Goal: Information Seeking & Learning: Find contact information

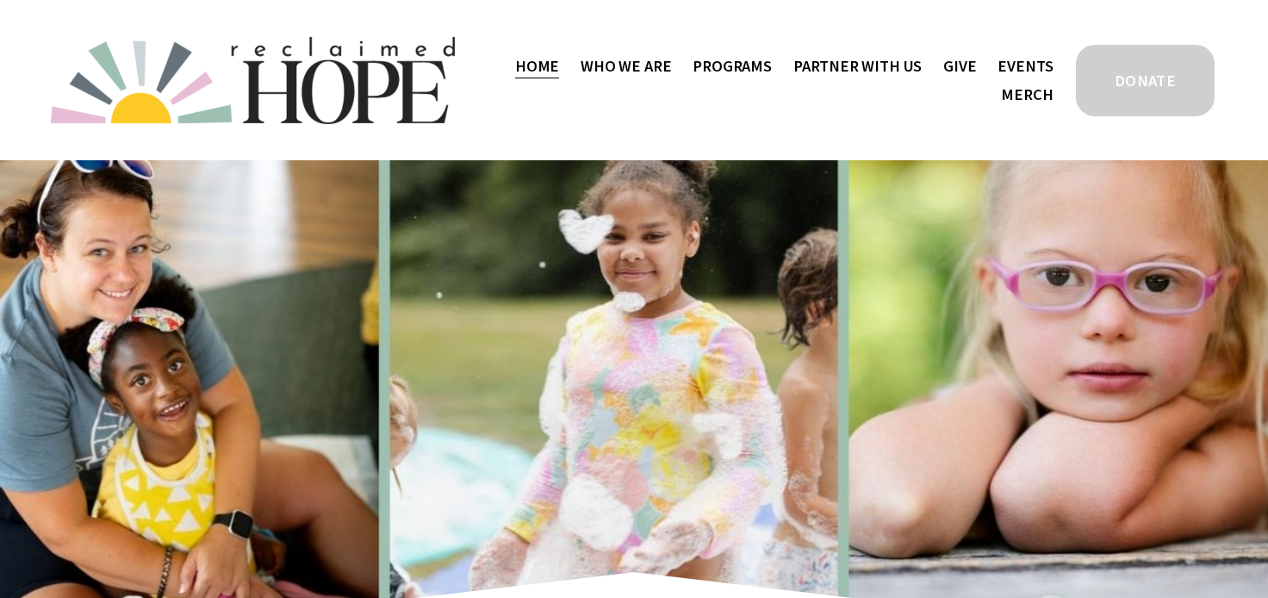
click at [0, 0] on span "Mission Partners" at bounding box center [0, 0] width 0 height 0
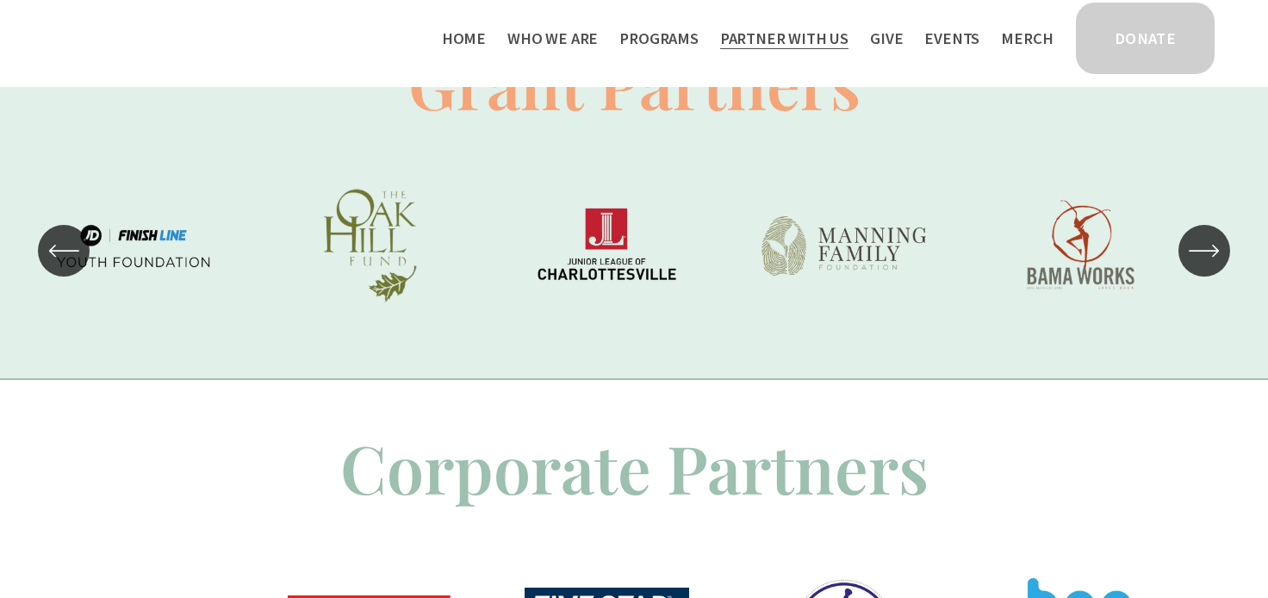
scroll to position [1205, 0]
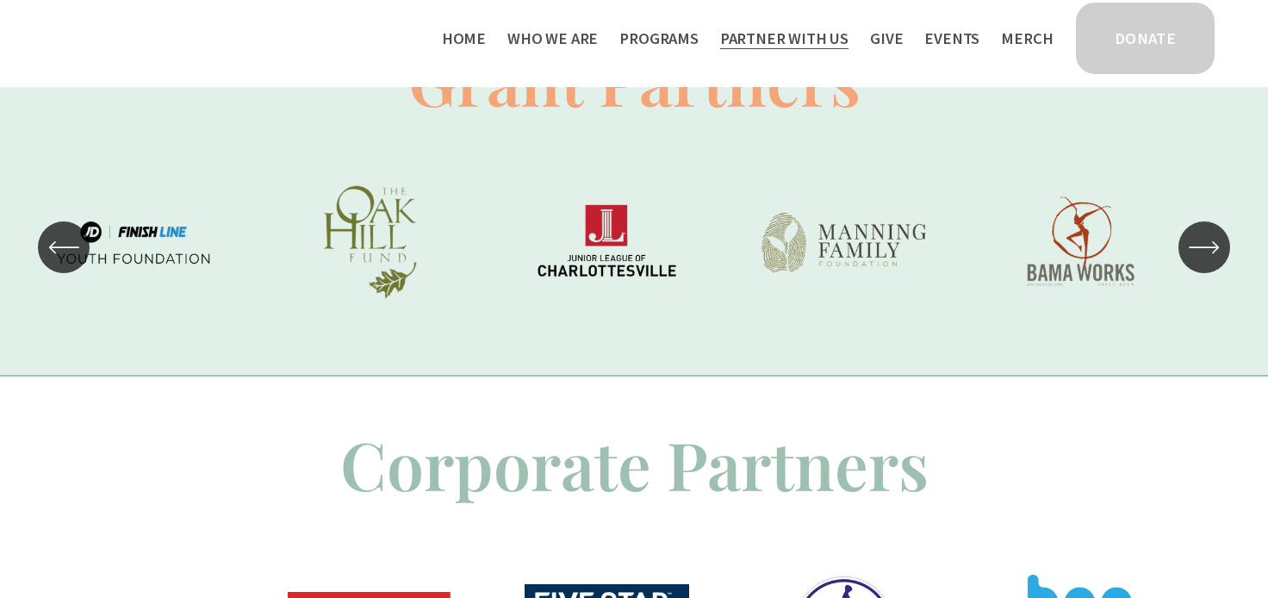
click at [1199, 263] on icon "\a \a \a Next\a \a" at bounding box center [1204, 247] width 31 height 31
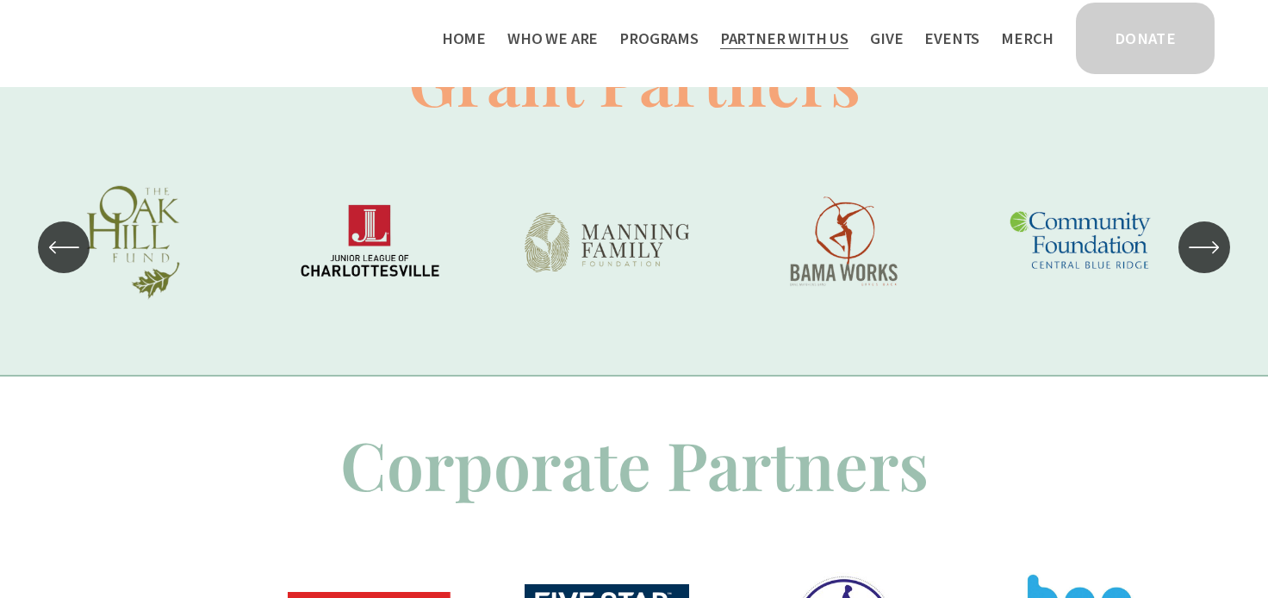
click at [1199, 263] on icon "\a \a \a Next\a \a" at bounding box center [1204, 247] width 31 height 31
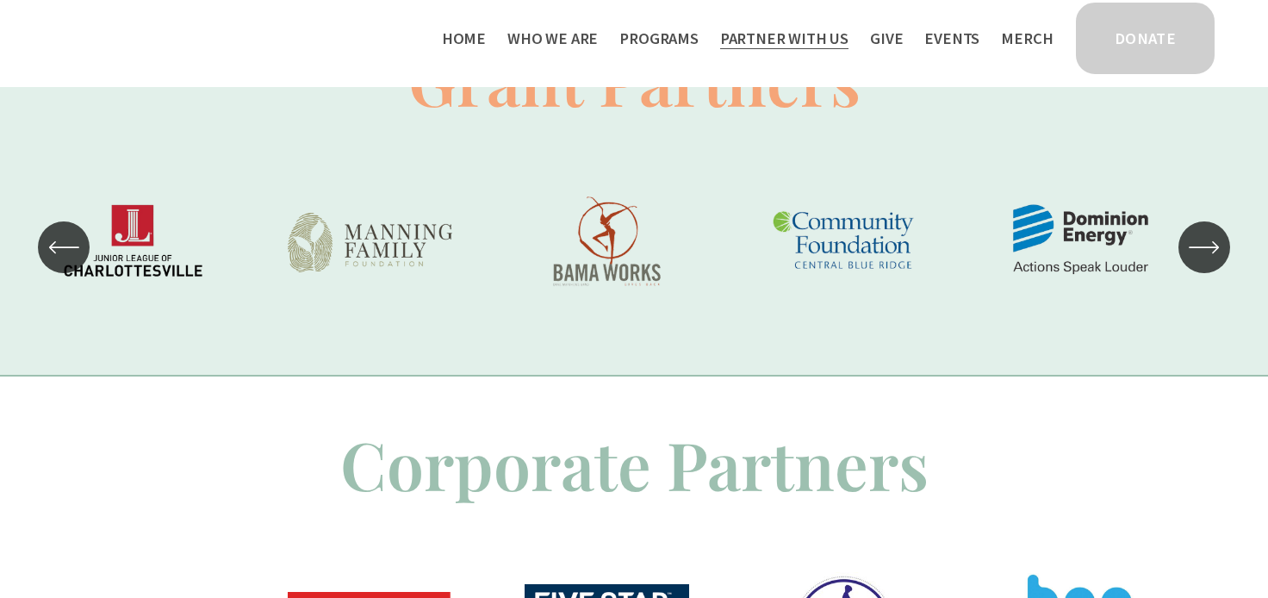
click at [1199, 263] on icon "\a \a \a Next\a \a" at bounding box center [1204, 247] width 31 height 31
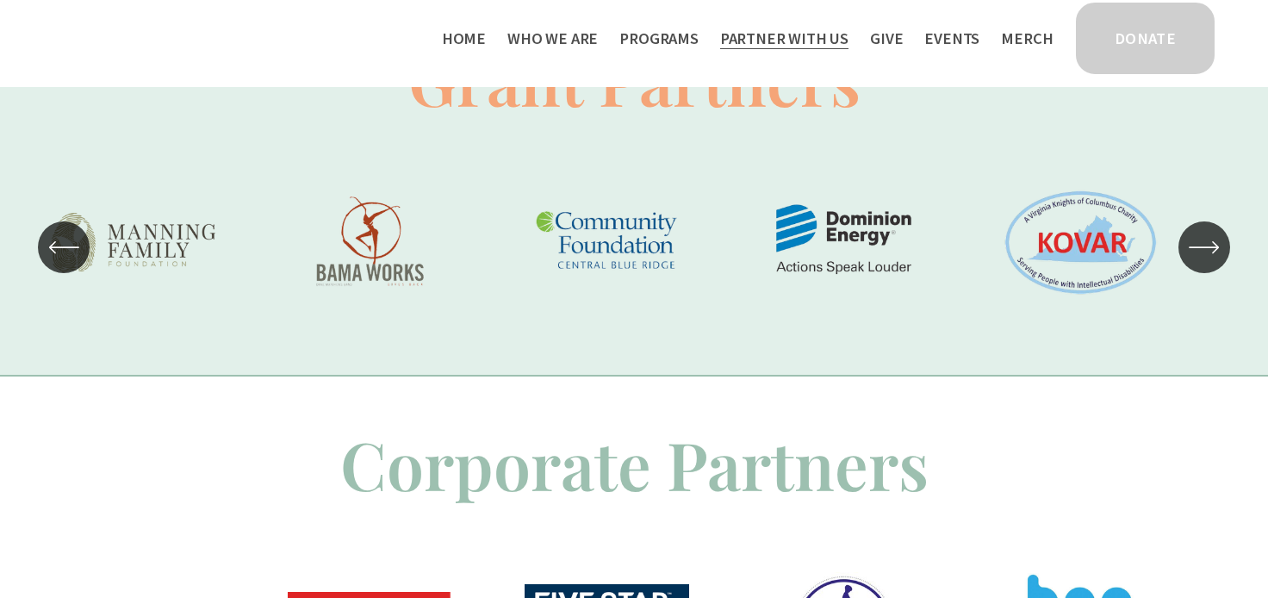
click at [1199, 263] on icon "\a \a \a Next\a \a" at bounding box center [1204, 247] width 31 height 31
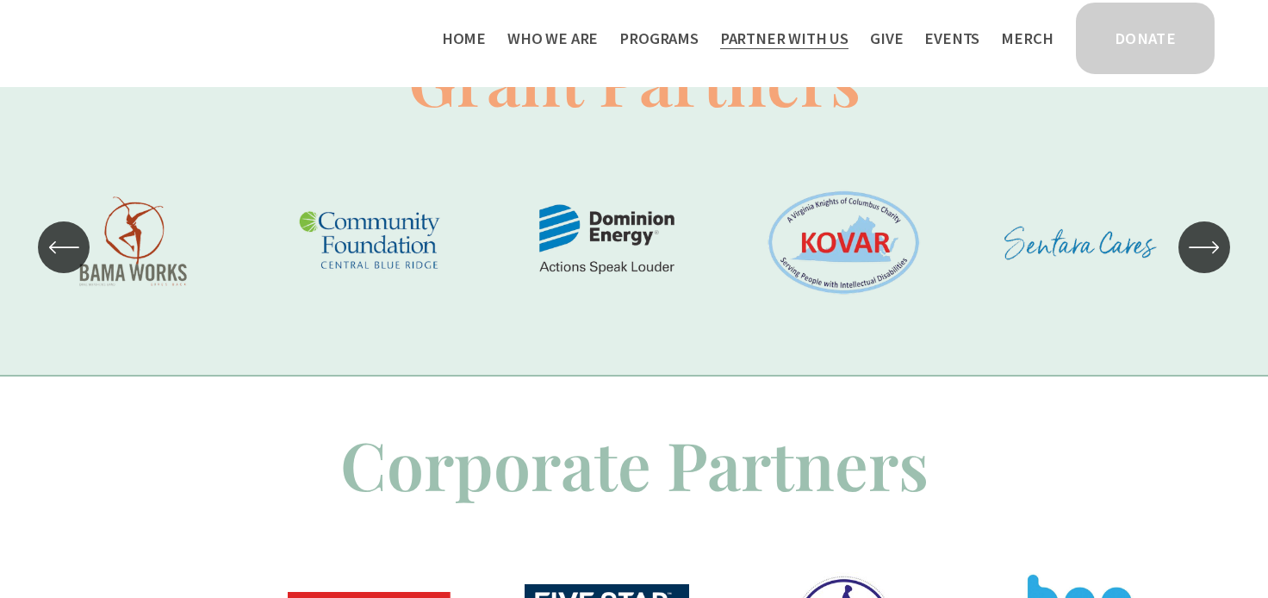
click at [1199, 263] on icon "\a \a \a Next\a \a" at bounding box center [1204, 247] width 31 height 31
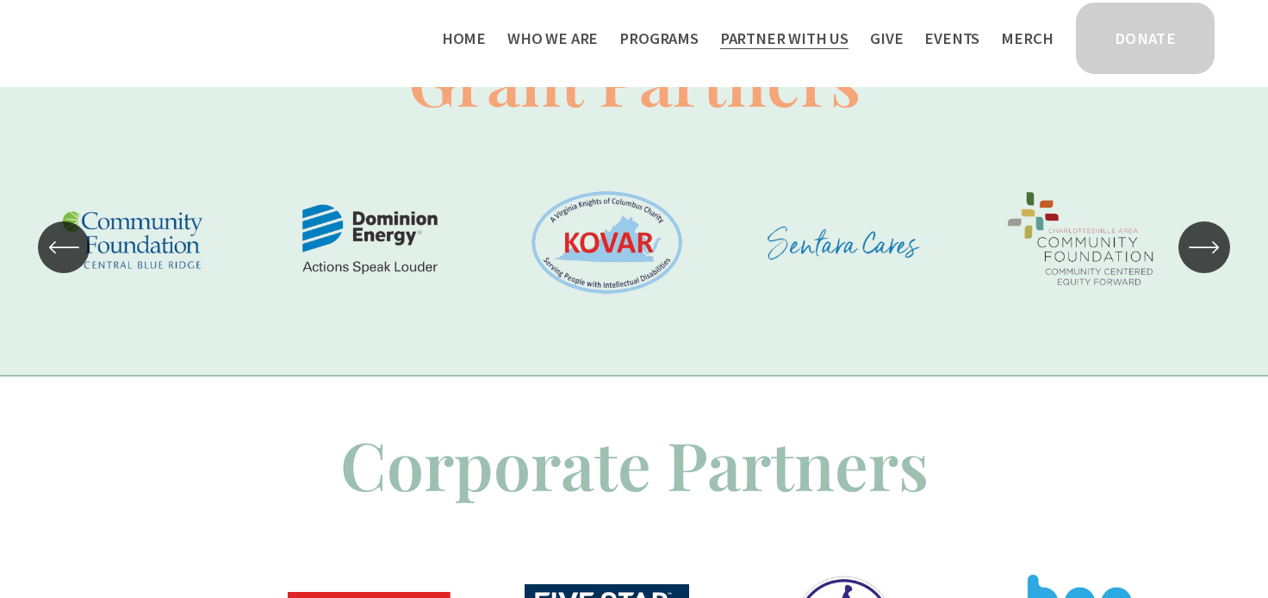
click at [1199, 263] on icon "\a \a \a Next\a \a" at bounding box center [1204, 247] width 31 height 31
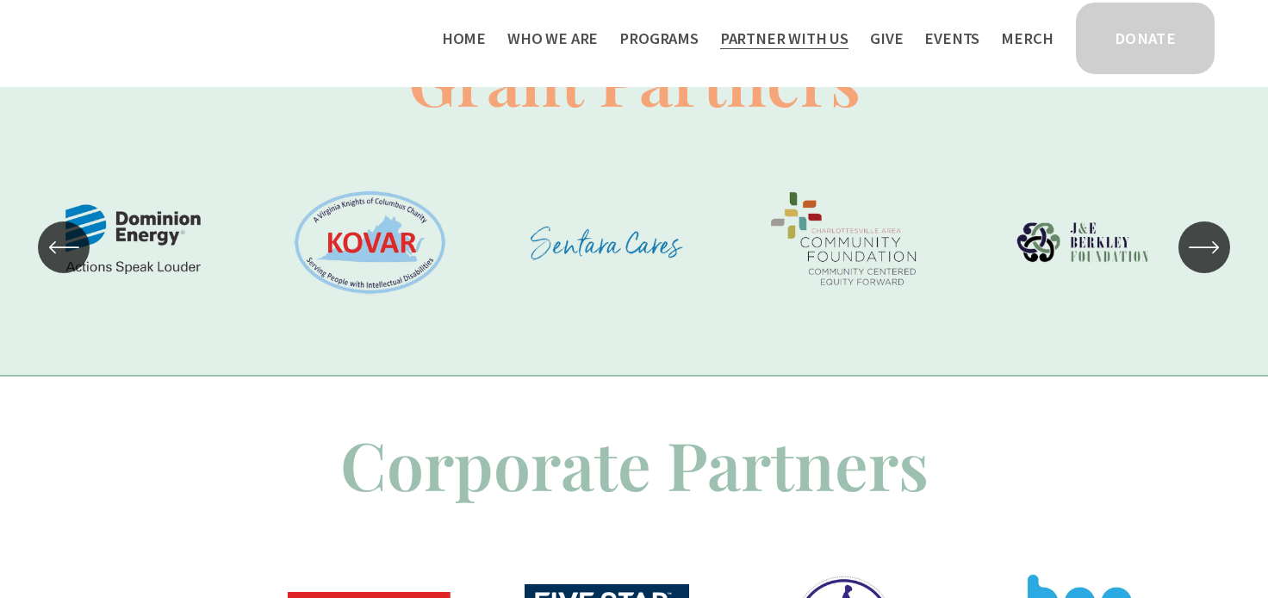
click at [1199, 263] on icon "\a \a \a Next\a \a" at bounding box center [1204, 247] width 31 height 31
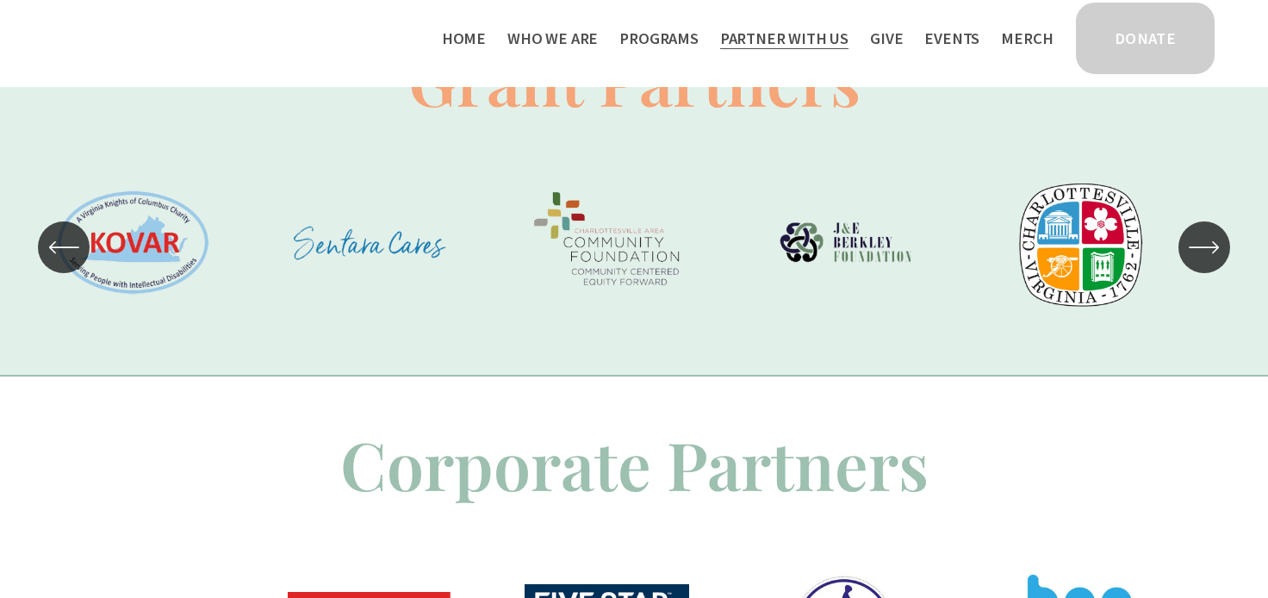
click at [1199, 263] on icon "\a \a \a Next\a \a" at bounding box center [1204, 247] width 31 height 31
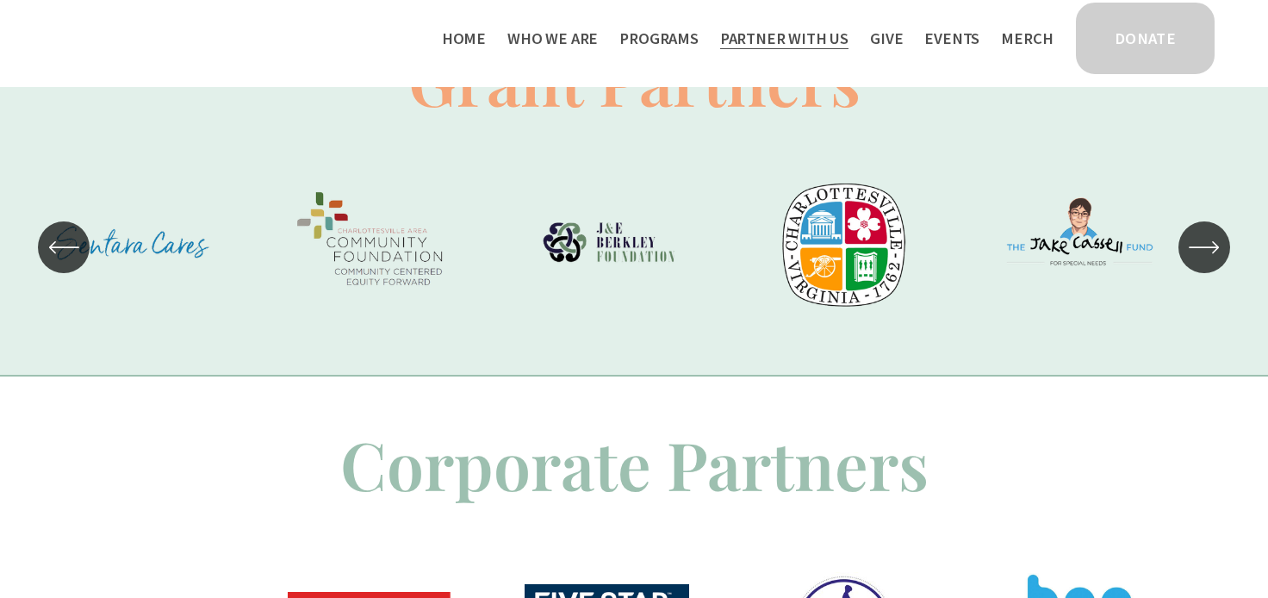
click at [1199, 263] on icon "\a \a \a Next\a \a" at bounding box center [1204, 247] width 31 height 31
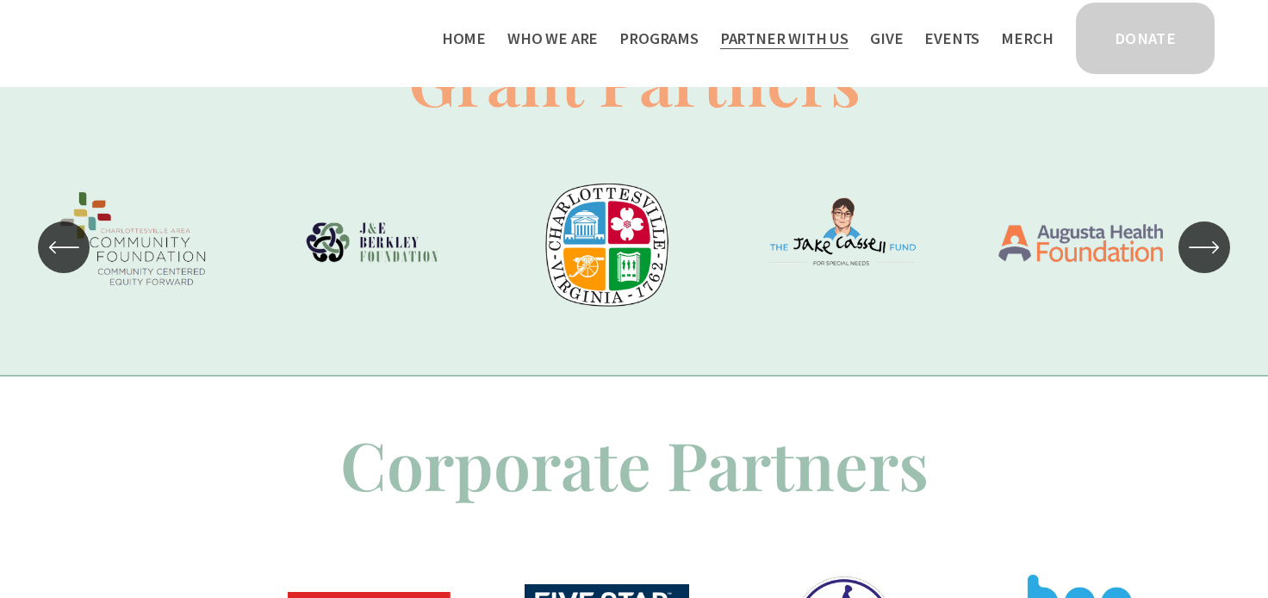
click at [1199, 263] on icon "\a \a \a Next\a \a" at bounding box center [1204, 247] width 31 height 31
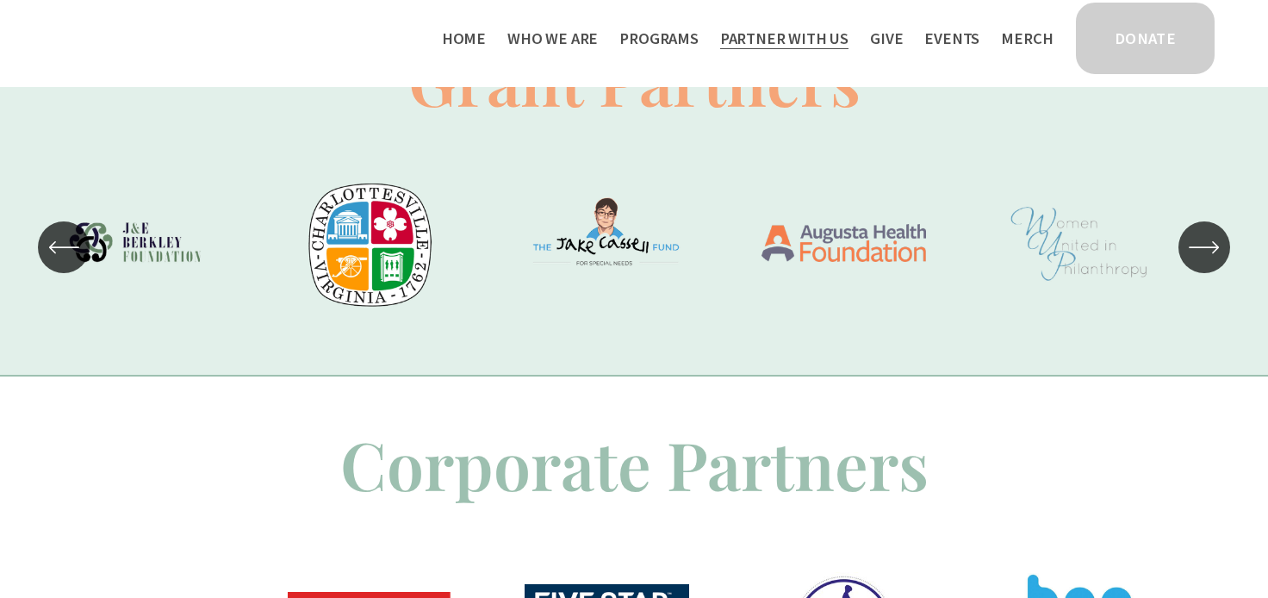
click at [1199, 263] on icon "\a \a \a Next\a \a" at bounding box center [1204, 247] width 31 height 31
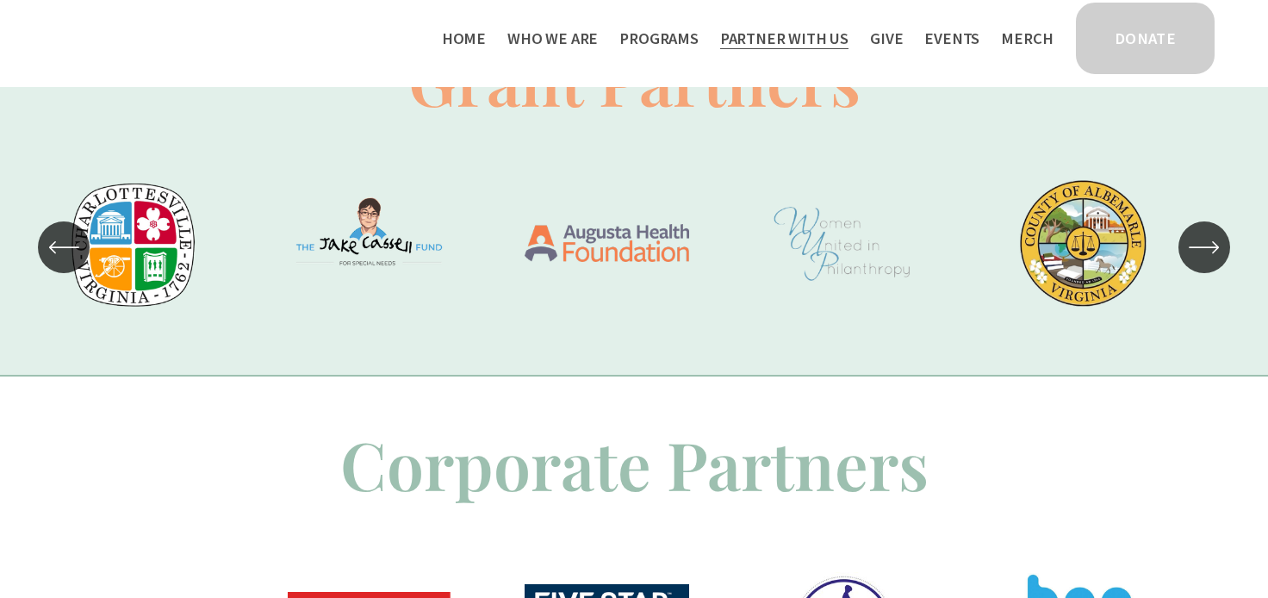
click at [1199, 263] on icon "\a \a \a Next\a \a" at bounding box center [1204, 247] width 31 height 31
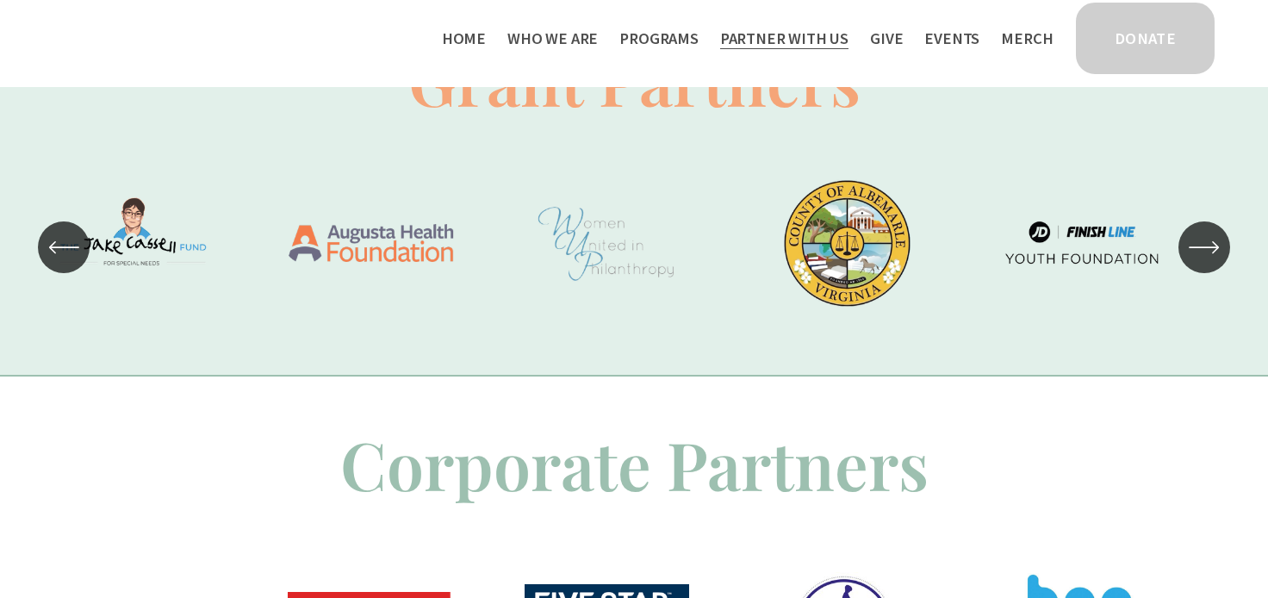
click at [1199, 263] on icon "\a \a \a Next\a \a" at bounding box center [1204, 247] width 31 height 31
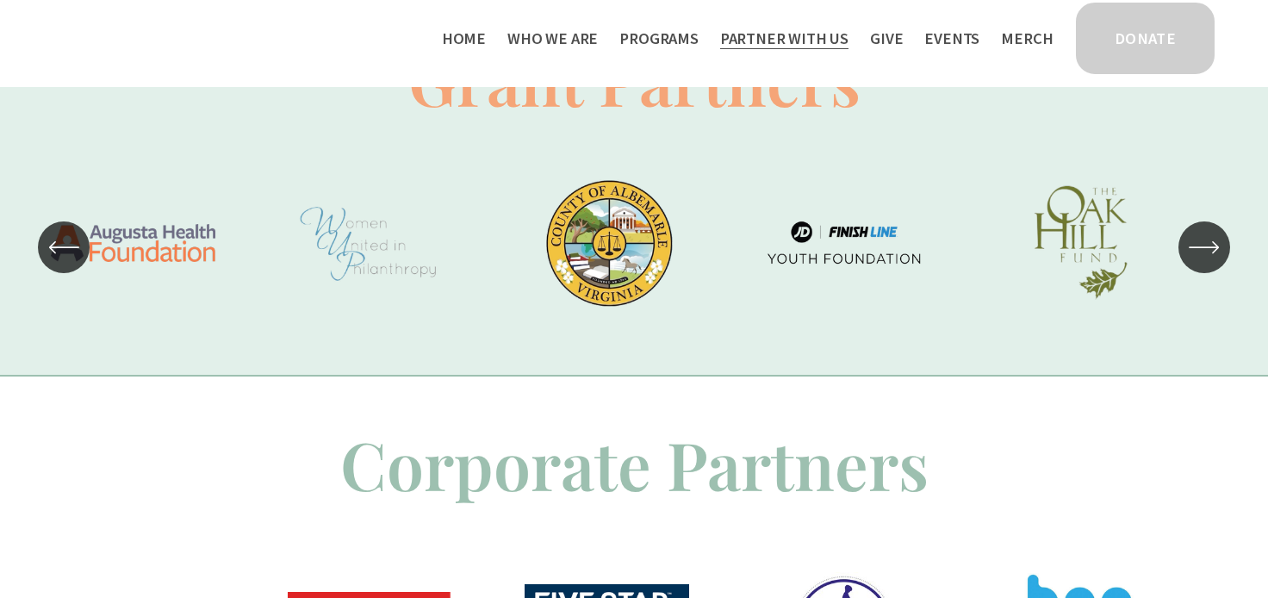
click at [1199, 263] on icon "\a \a \a Next\a \a" at bounding box center [1204, 247] width 31 height 31
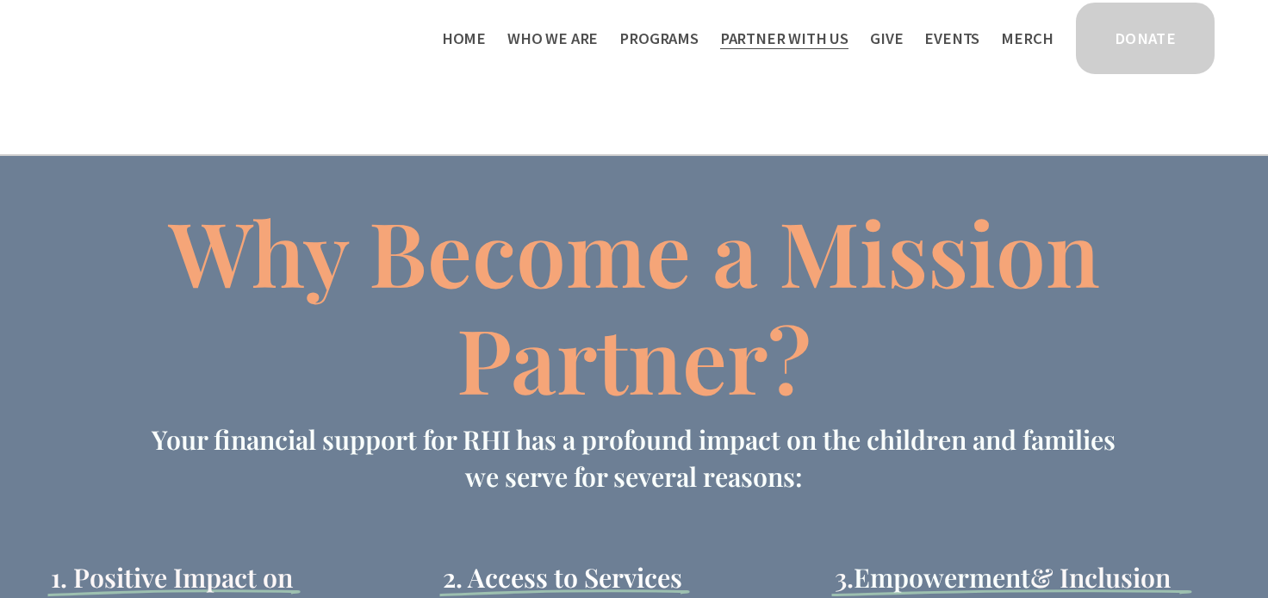
scroll to position [1550, 0]
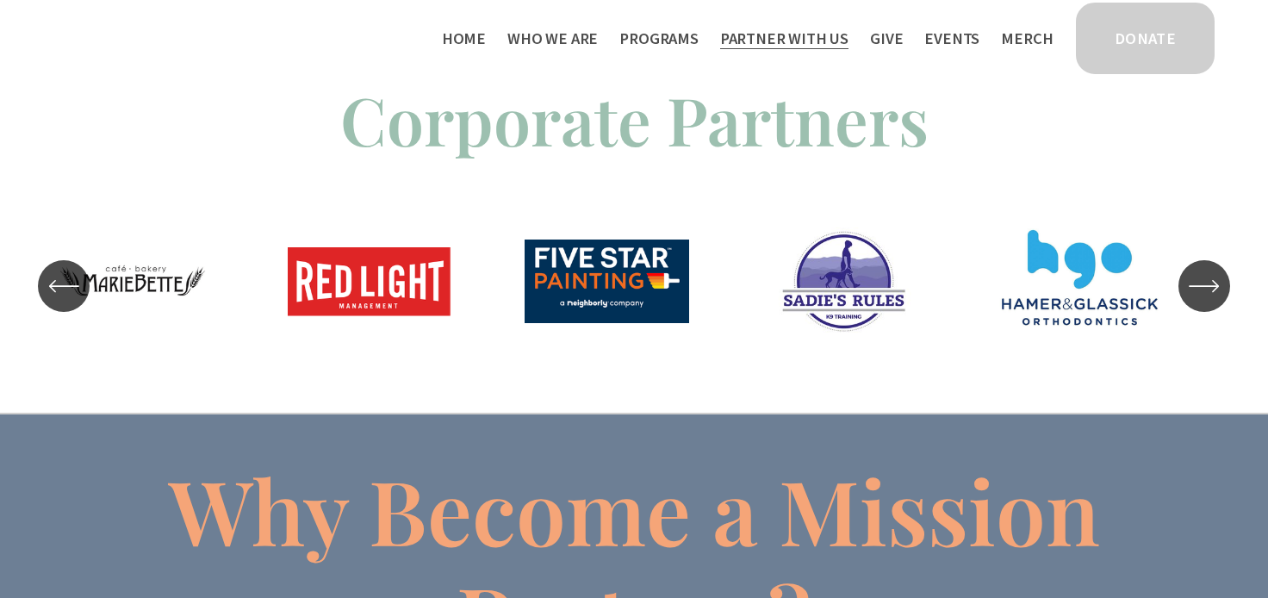
click at [1212, 302] on icon "\a \a \a Next\a \a" at bounding box center [1204, 286] width 31 height 31
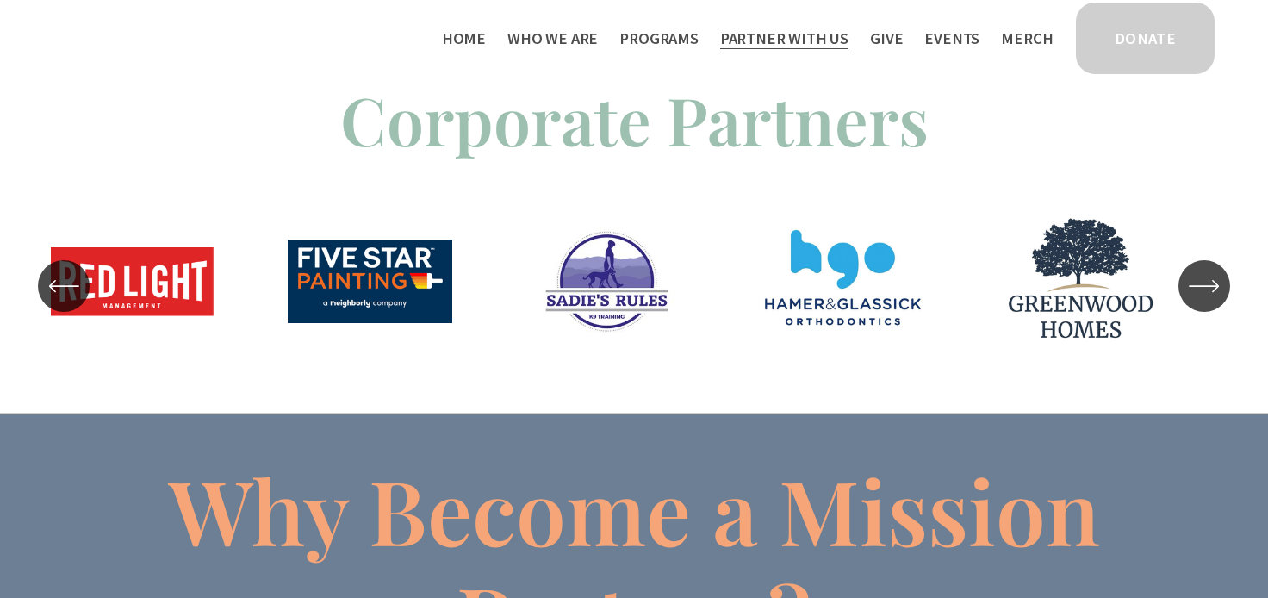
click at [1212, 302] on icon "\a \a \a Next\a \a" at bounding box center [1204, 286] width 31 height 31
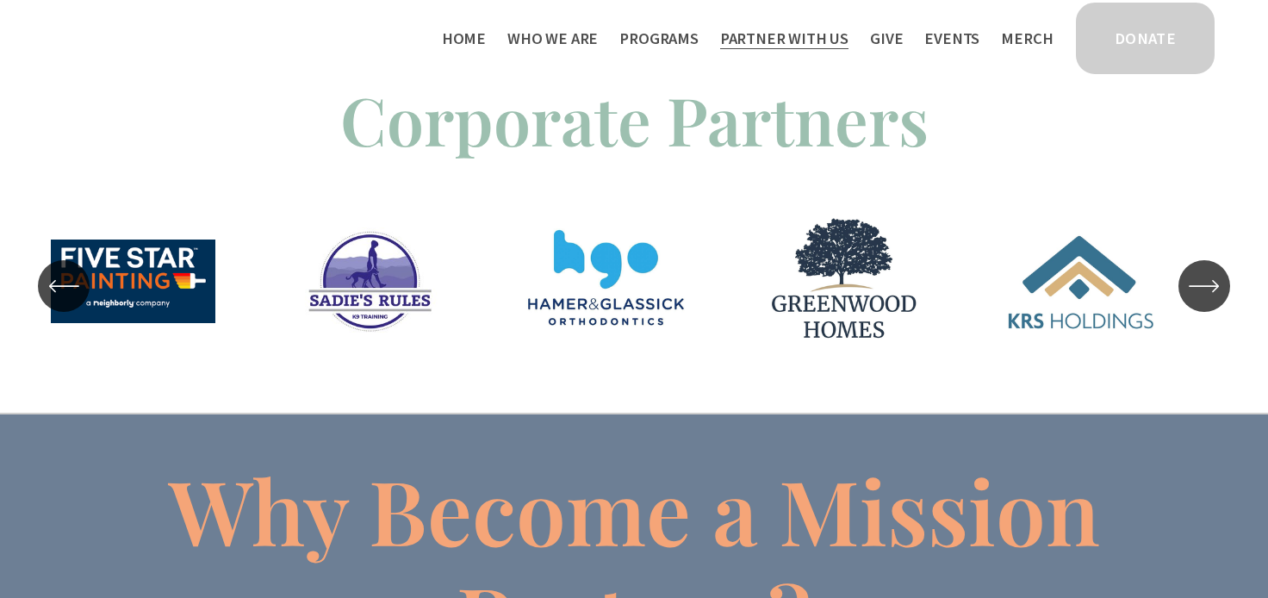
click at [1212, 302] on icon "\a \a \a Next\a \a" at bounding box center [1204, 286] width 31 height 31
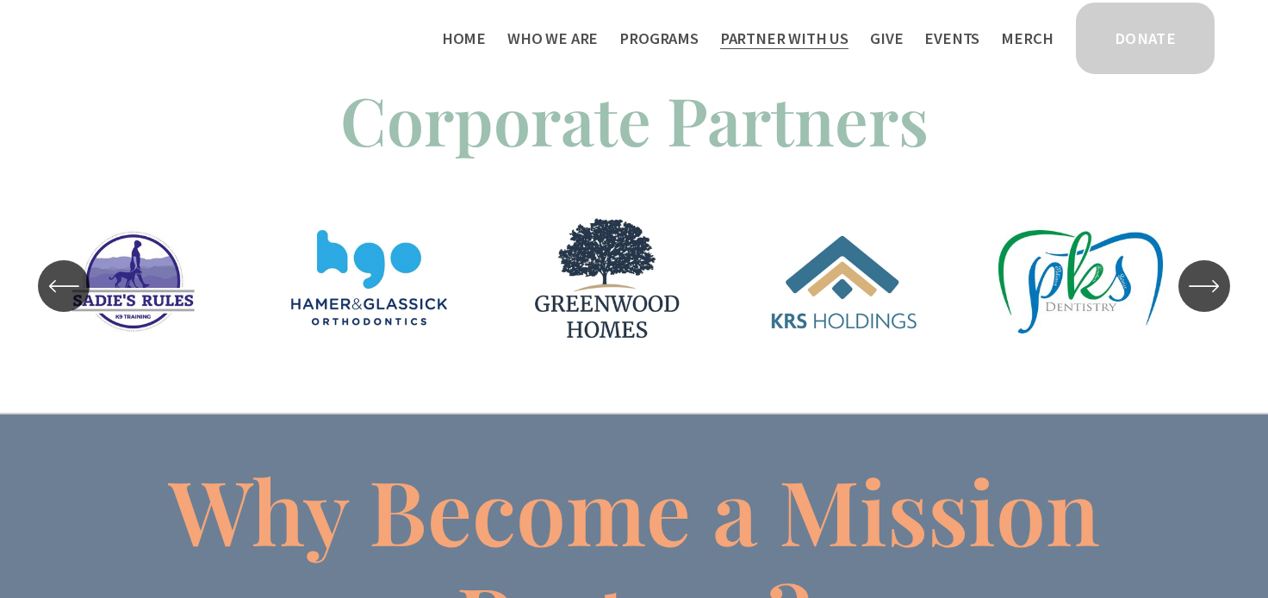
click at [1212, 302] on icon "\a \a \a Next\a \a" at bounding box center [1204, 286] width 31 height 31
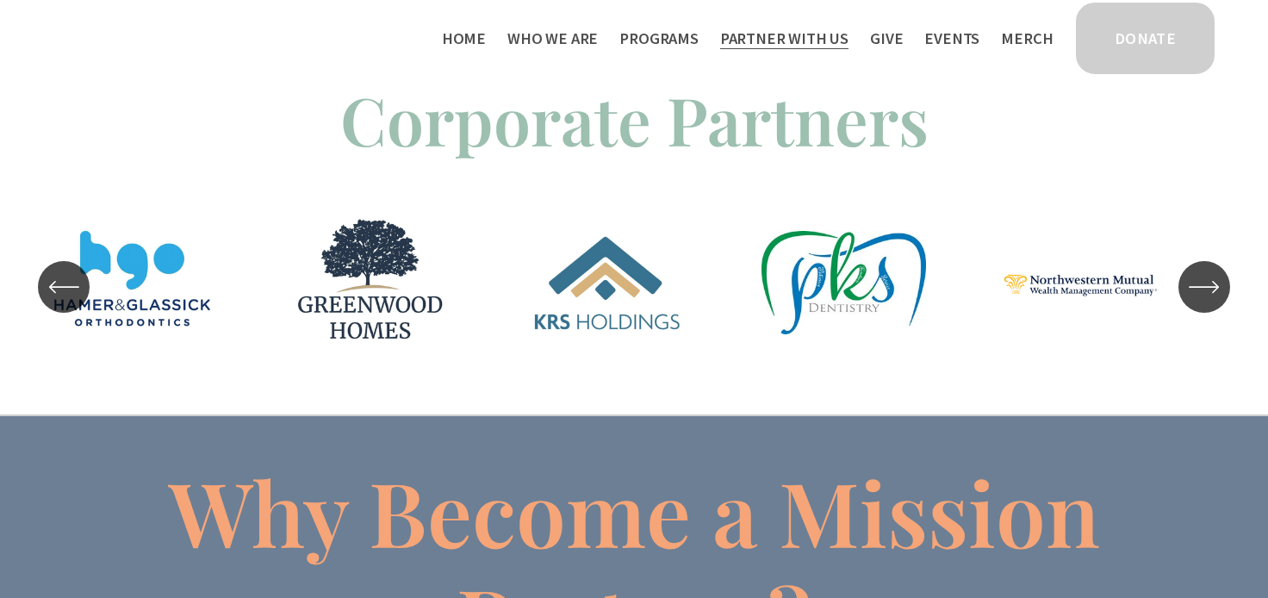
click at [1212, 302] on icon "\a \a \a Next\a \a" at bounding box center [1204, 286] width 31 height 31
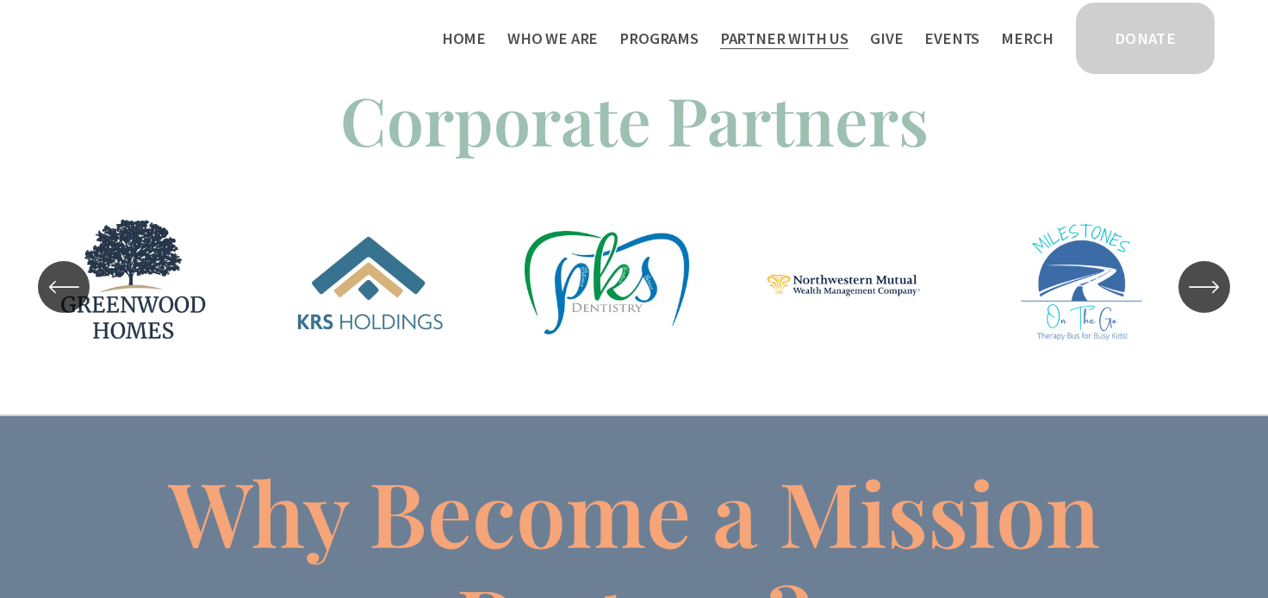
click at [1212, 302] on icon "\a \a \a Next\a \a" at bounding box center [1204, 286] width 31 height 31
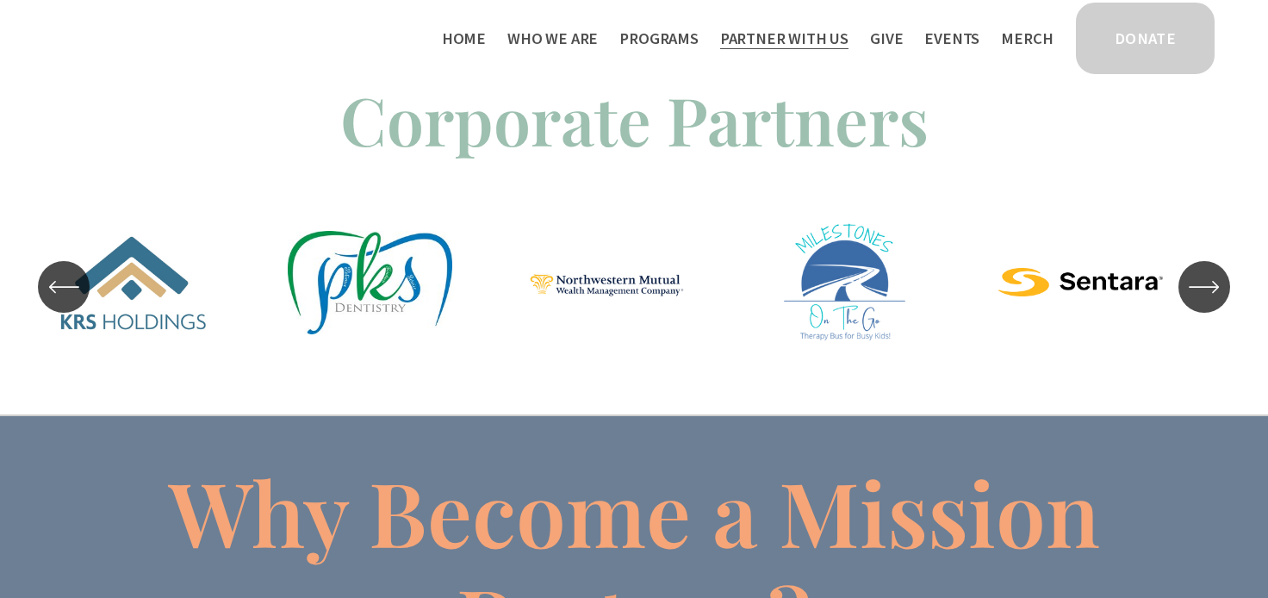
click at [1212, 302] on icon "\a \a \a Next\a \a" at bounding box center [1204, 286] width 31 height 31
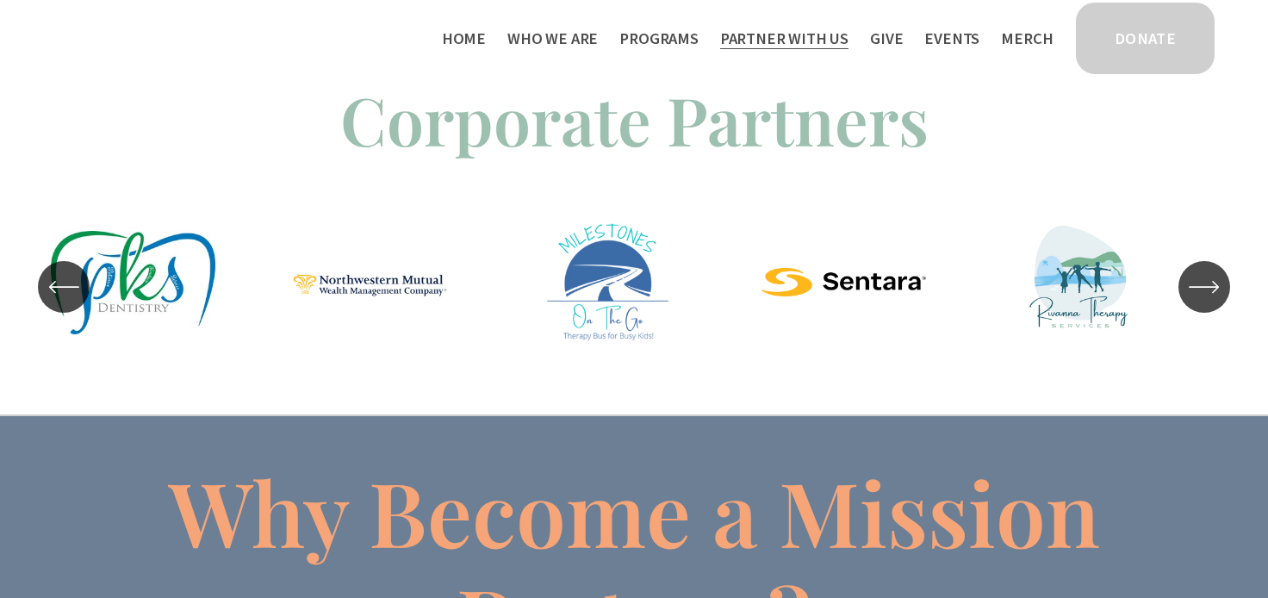
click at [1212, 302] on icon "\a \a \a Next\a \a" at bounding box center [1204, 286] width 31 height 31
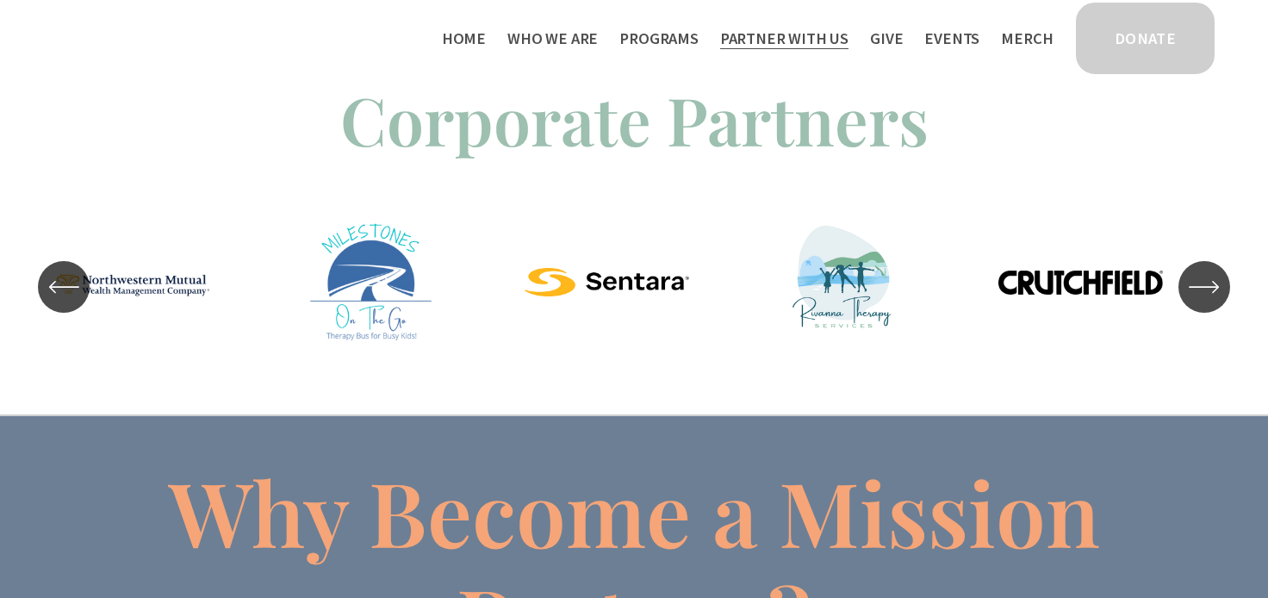
click at [1212, 302] on icon "\a \a \a Next\a \a" at bounding box center [1204, 286] width 31 height 31
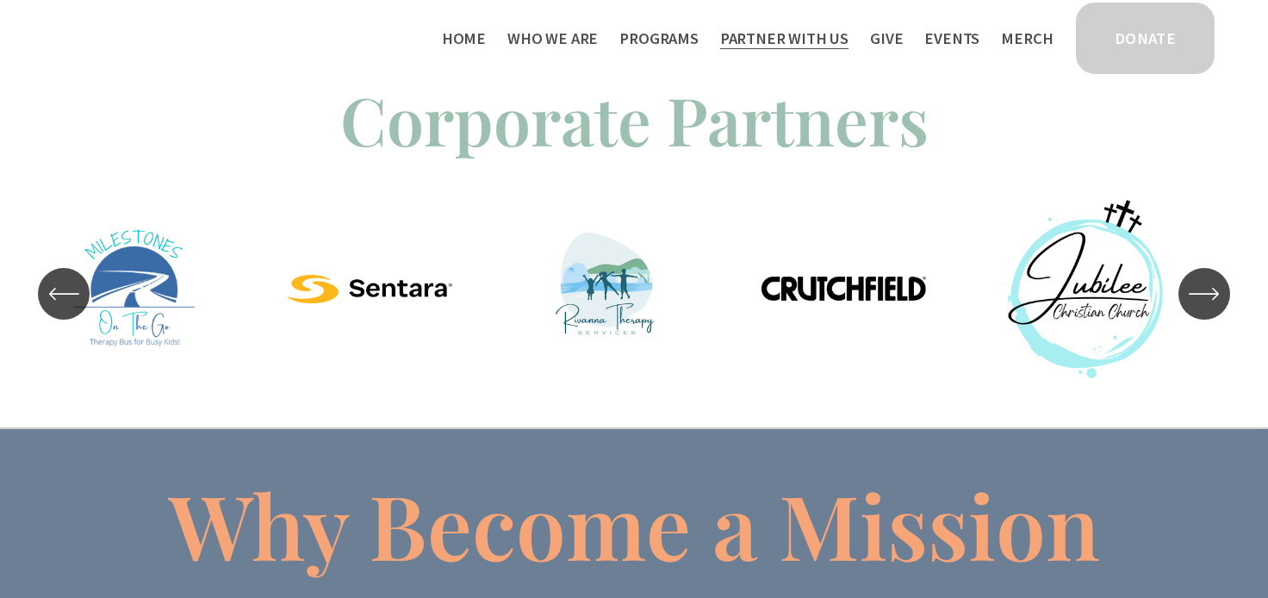
click at [1212, 303] on icon "\a \a \a Next\a \a" at bounding box center [1204, 293] width 31 height 31
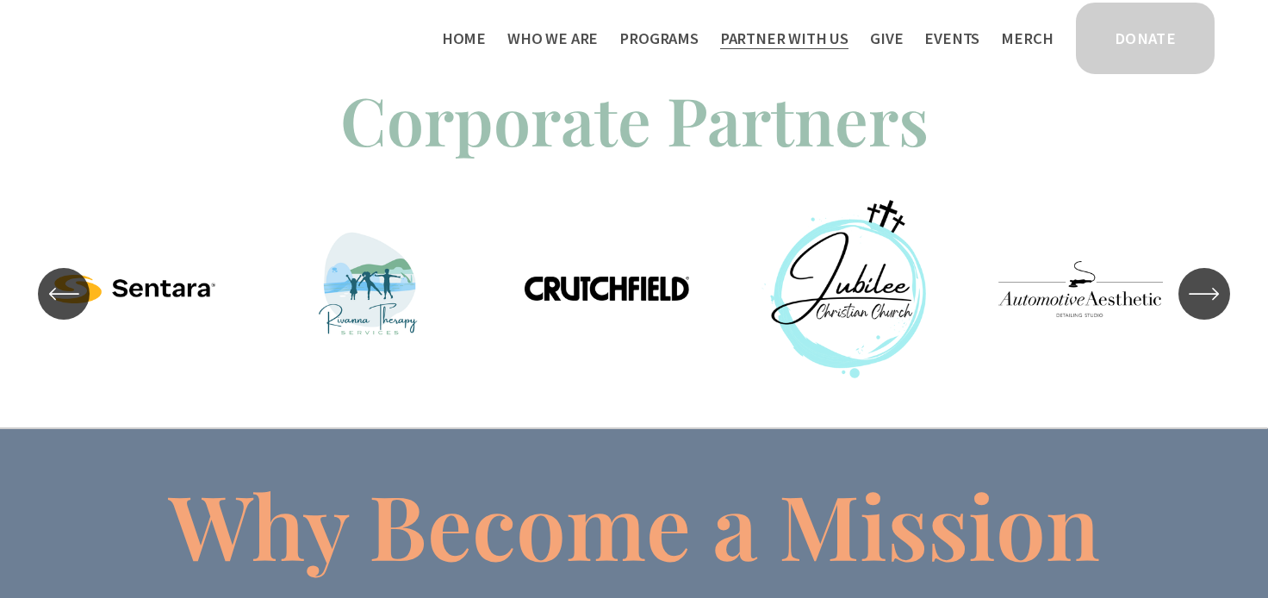
click at [1212, 303] on icon "\a \a \a Next\a \a" at bounding box center [1204, 293] width 31 height 31
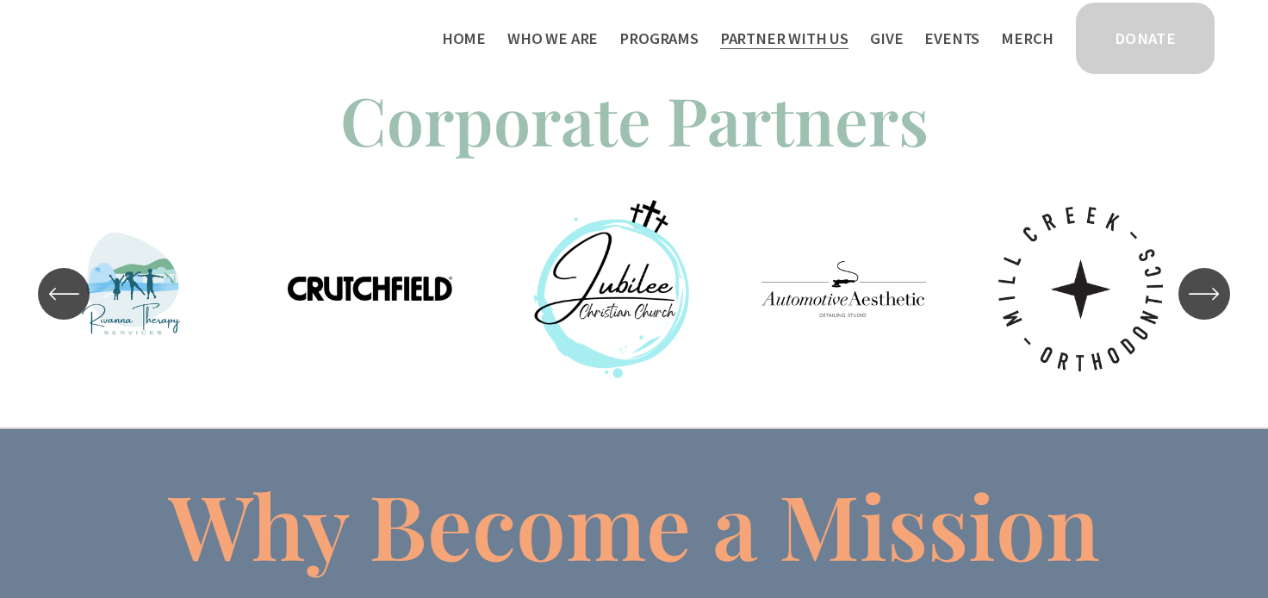
click at [1208, 309] on icon "\a \a \a Next\a \a" at bounding box center [1204, 293] width 31 height 31
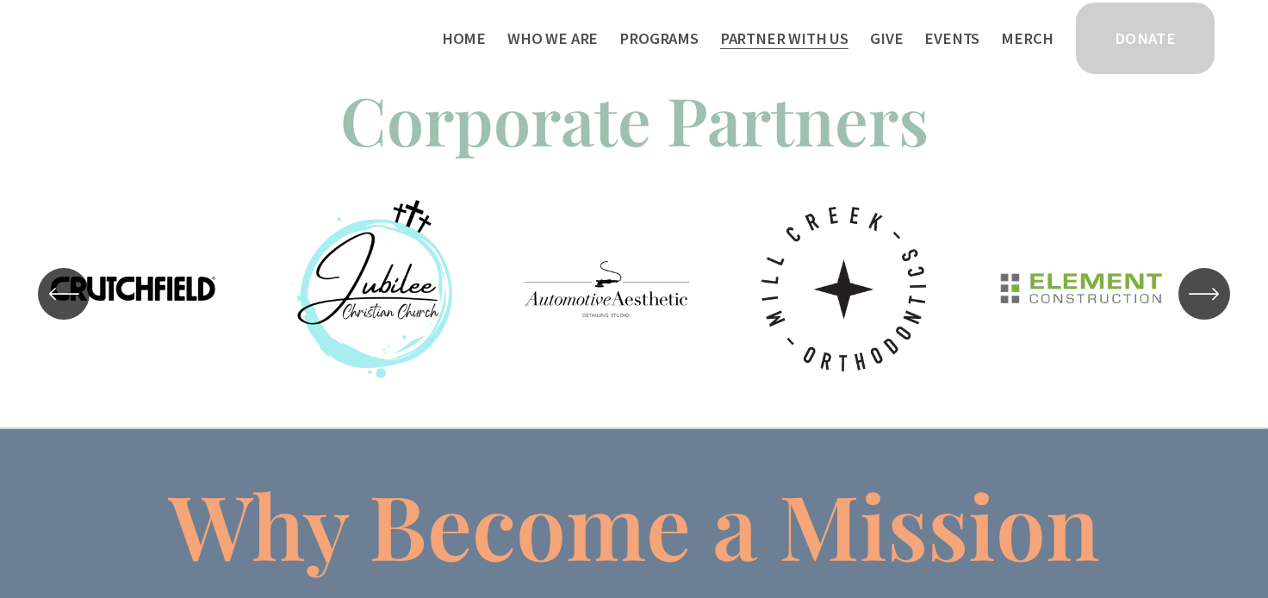
click at [1208, 309] on icon "\a \a \a Next\a \a" at bounding box center [1204, 293] width 31 height 31
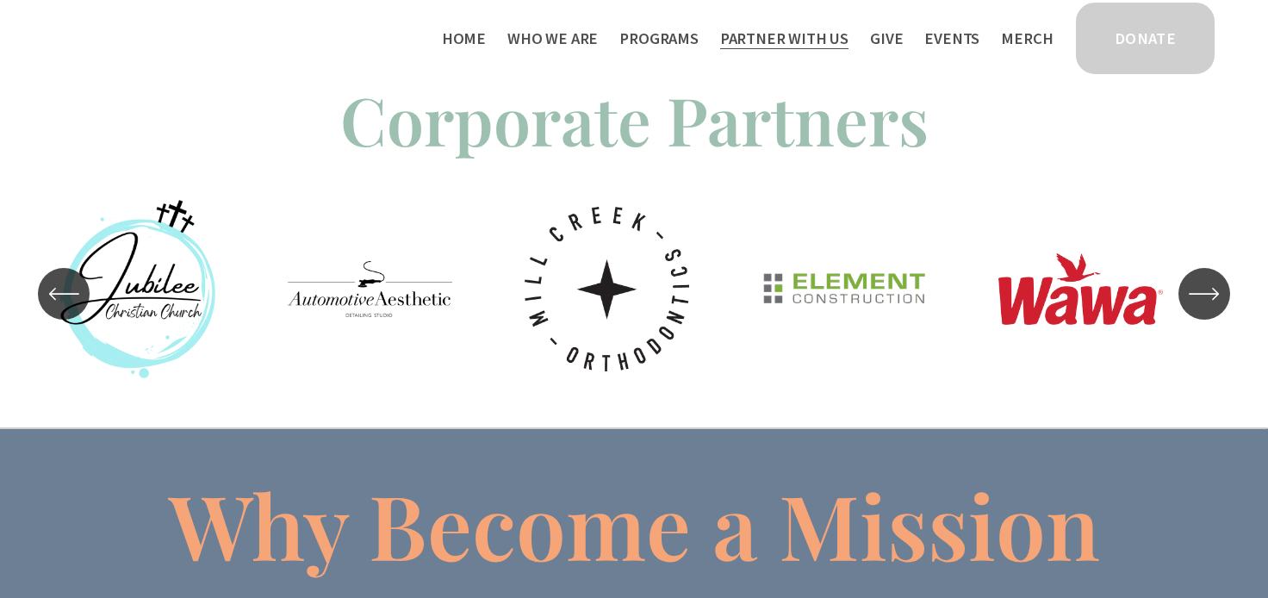
click at [1208, 309] on icon "\a \a \a Next\a \a" at bounding box center [1204, 293] width 31 height 31
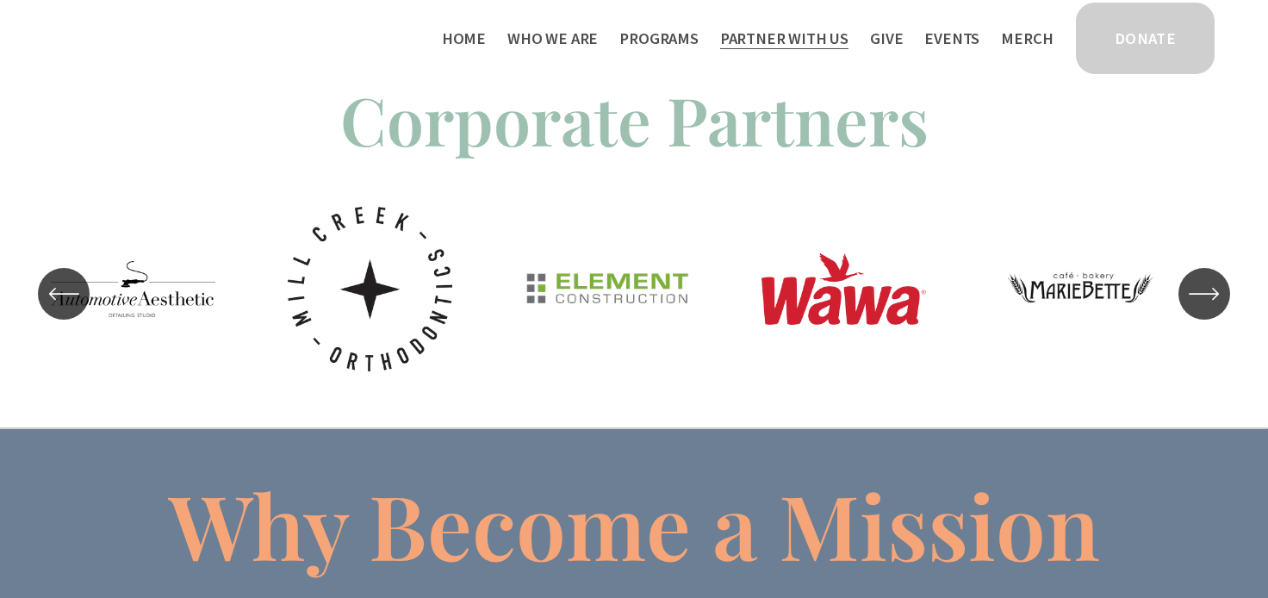
click at [1208, 309] on icon "\a \a \a Next\a \a" at bounding box center [1204, 293] width 31 height 31
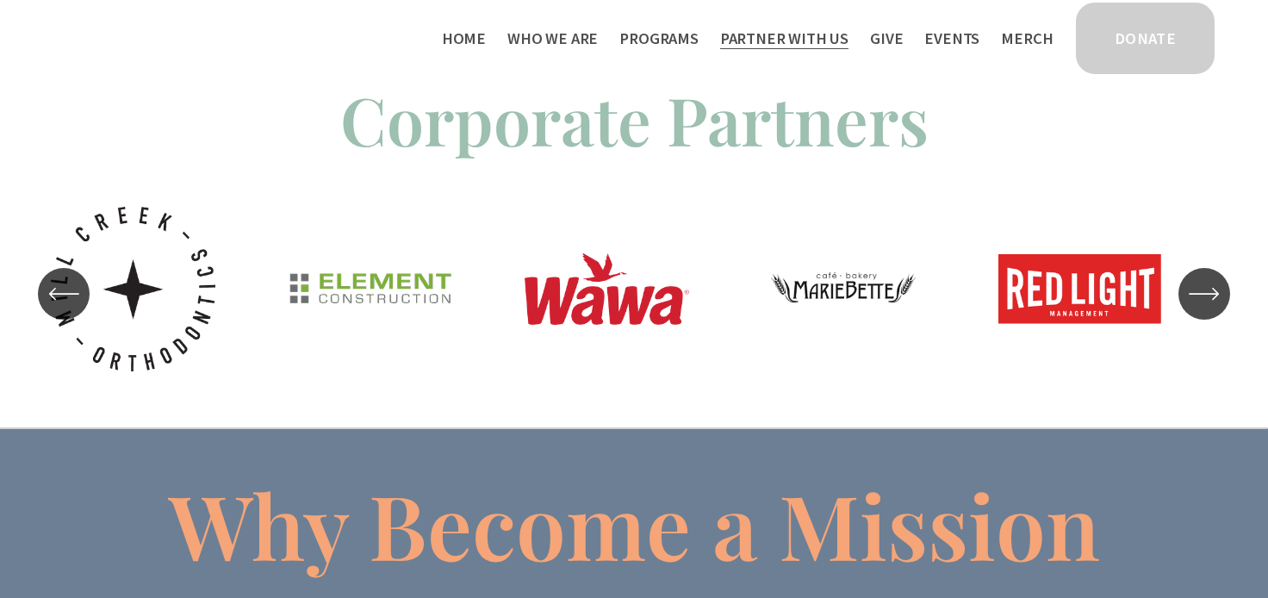
click at [1208, 309] on icon "\a \a \a Next\a \a" at bounding box center [1204, 293] width 31 height 31
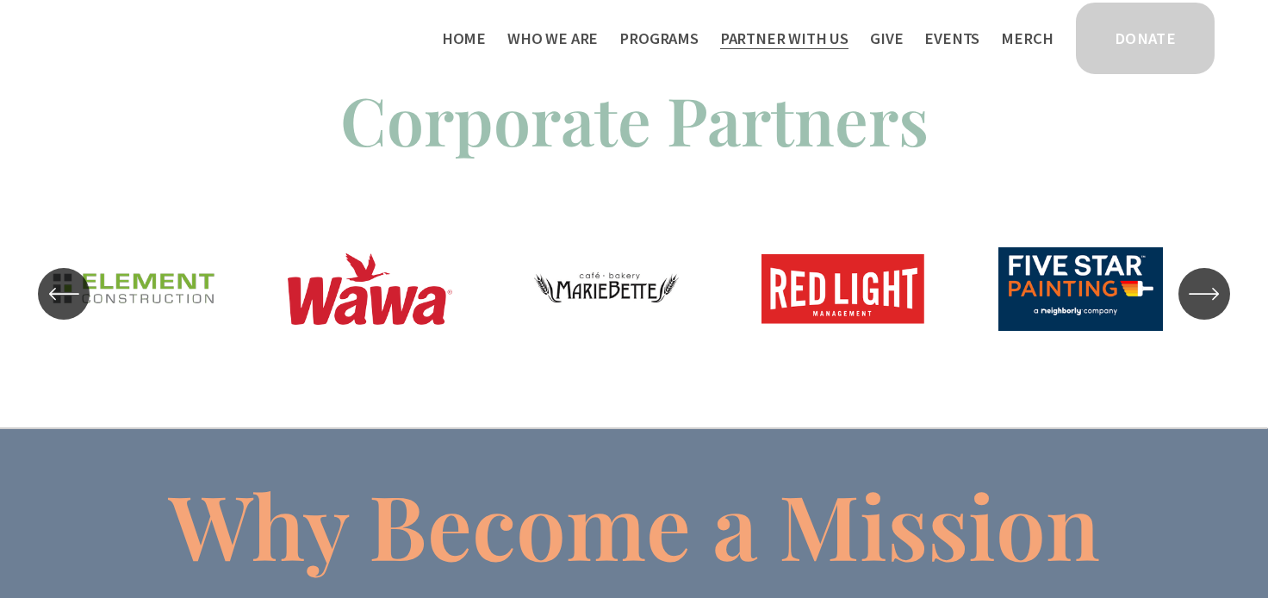
click at [1208, 309] on icon "\a \a \a Next\a \a" at bounding box center [1204, 293] width 31 height 31
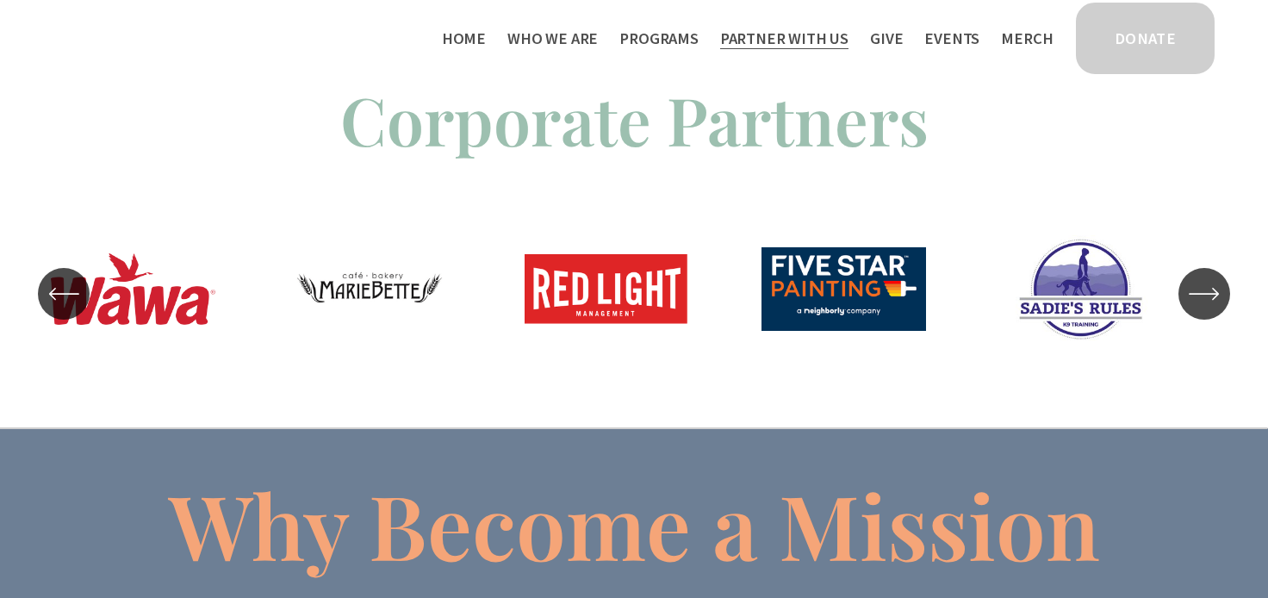
click at [0, 0] on link "Staff & Board" at bounding box center [0, 0] width 0 height 0
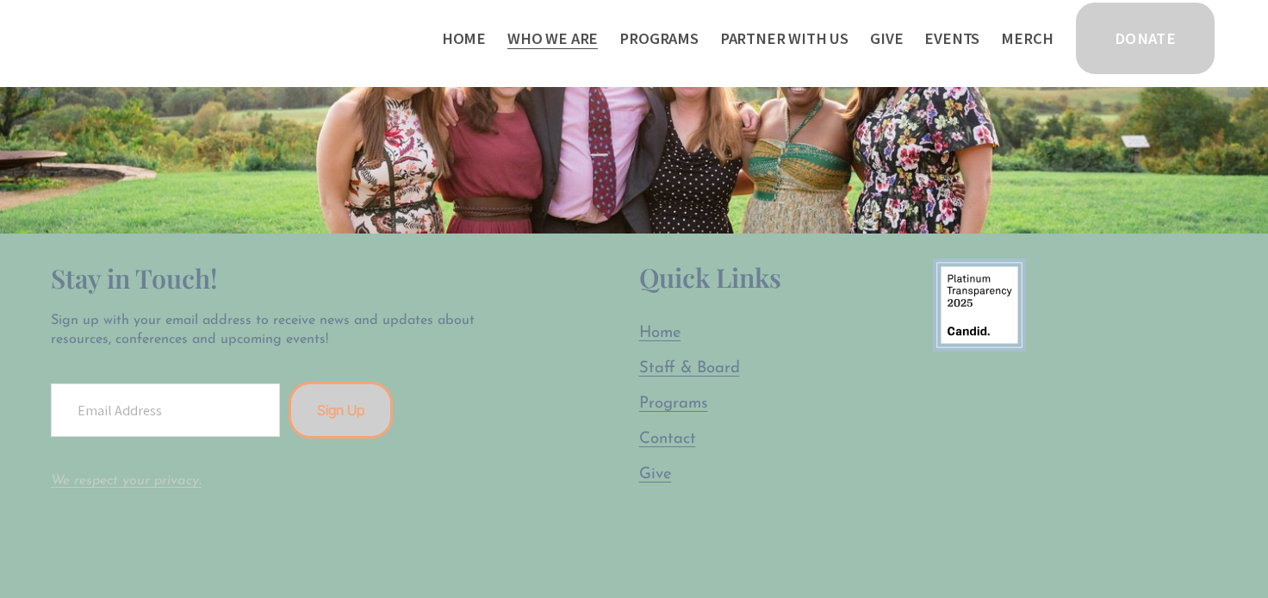
scroll to position [2527, 0]
